Goal: Information Seeking & Learning: Check status

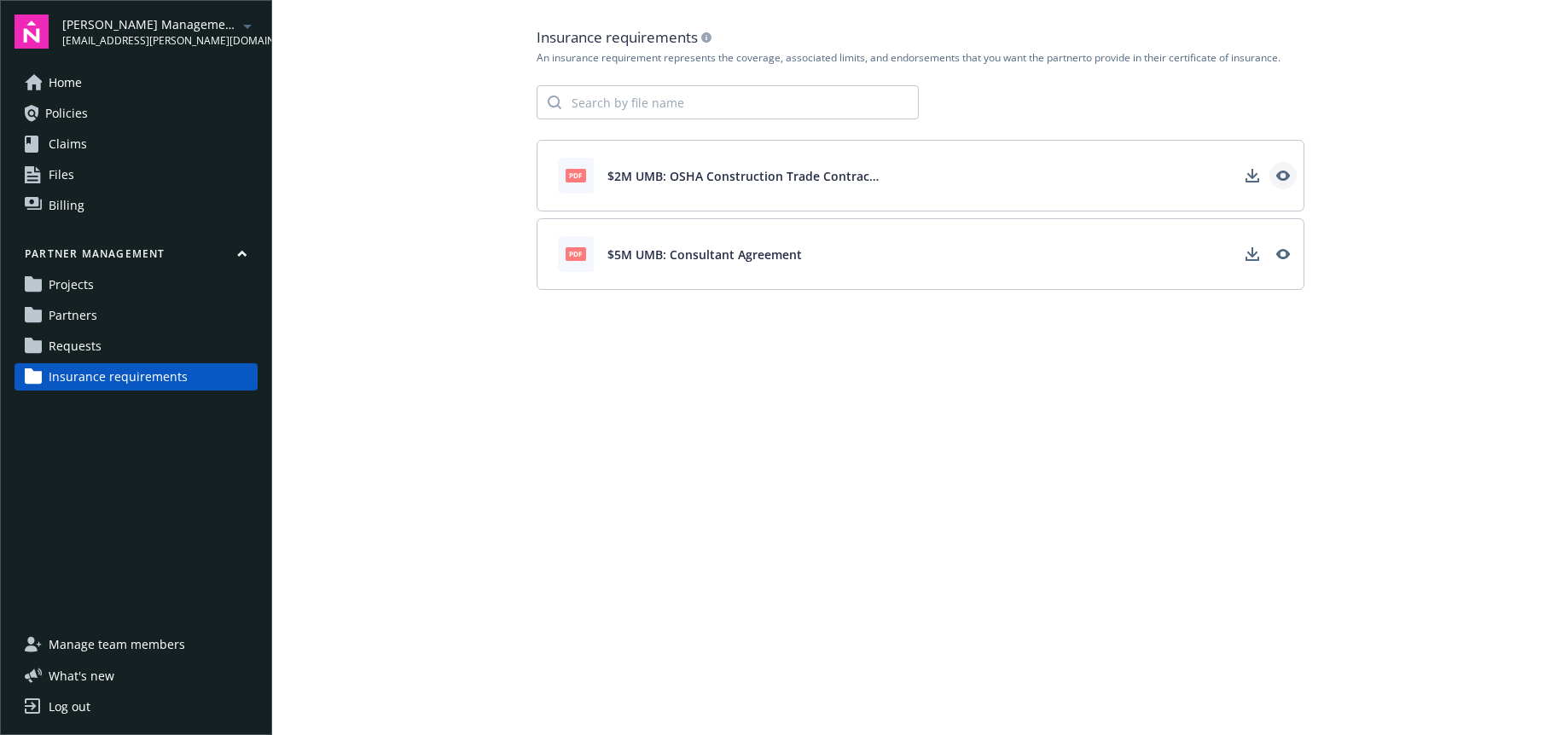
click at [1289, 175] on icon "View" at bounding box center [1282, 175] width 13 height 13
click at [1287, 251] on icon "View" at bounding box center [1281, 254] width 13 height 11
